Goal: Go to known website: Access a specific website the user already knows

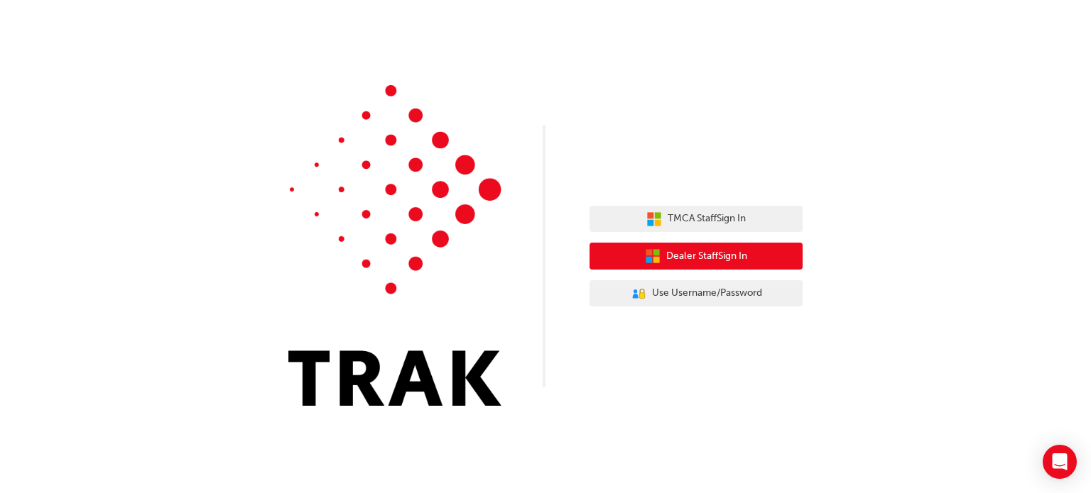
click at [689, 253] on span "Dealer Staff Sign In" at bounding box center [706, 256] width 81 height 16
